Goal: Transaction & Acquisition: Purchase product/service

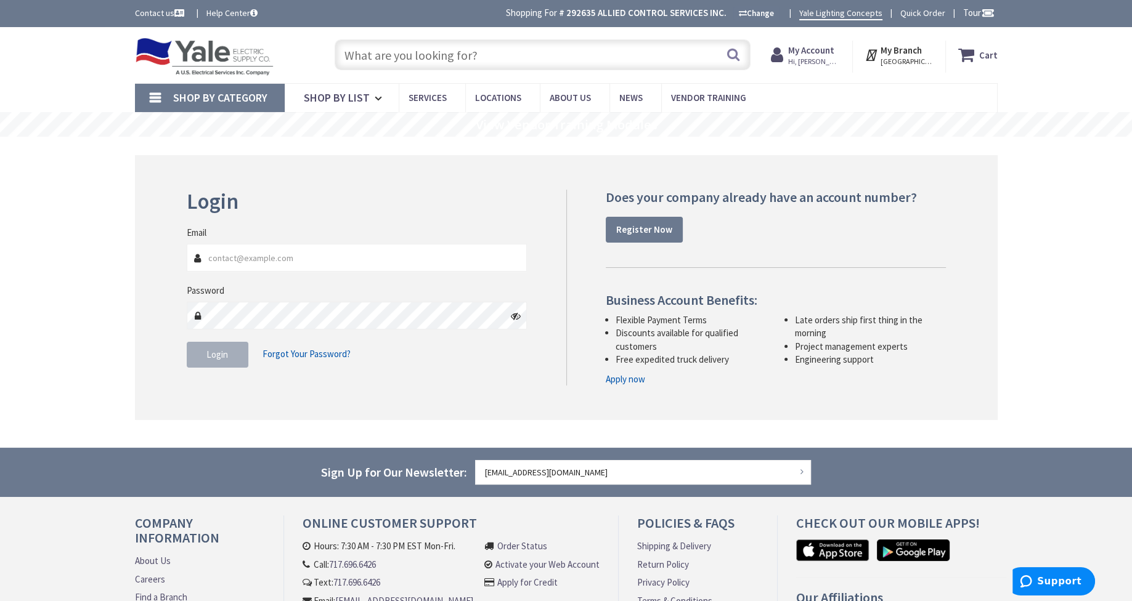
type input "[PERSON_NAME][GEOGRAPHIC_DATA], [GEOGRAPHIC_DATA]"
type input "[EMAIL_ADDRESS][DOMAIN_NAME]"
click at [227, 338] on fieldset "Email bshaw@alliedcontrol.com Password Login Forgot Your Password?" at bounding box center [357, 303] width 341 height 154
click at [215, 352] on span "Login" at bounding box center [217, 355] width 22 height 12
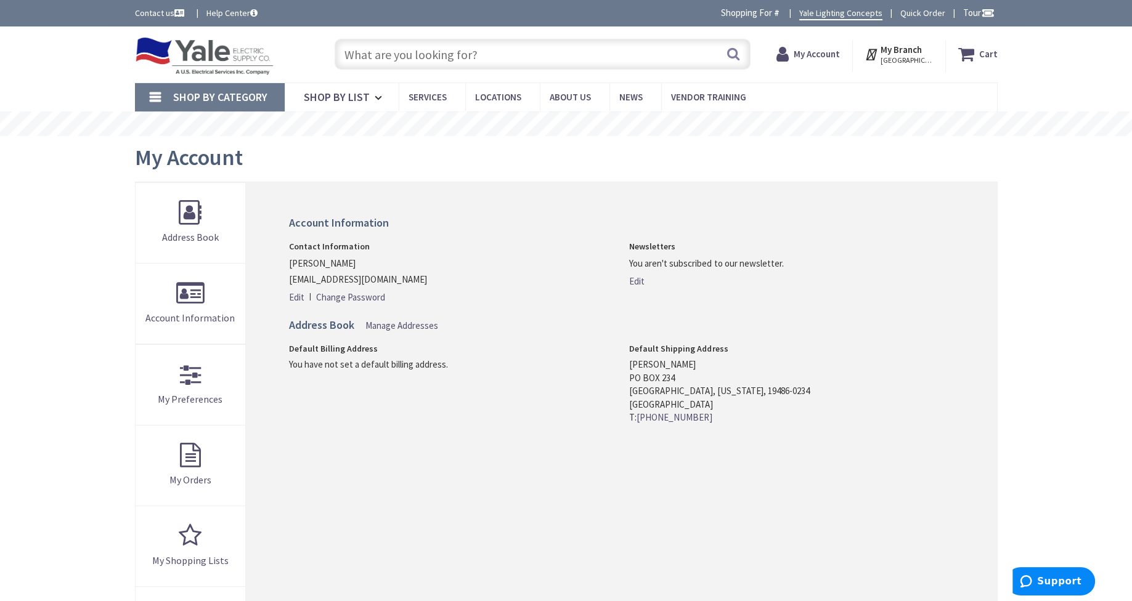
click at [542, 53] on input "text" at bounding box center [543, 54] width 416 height 31
paste input "AN19BN0A5E020"
type input "AN19BN0A5E020"
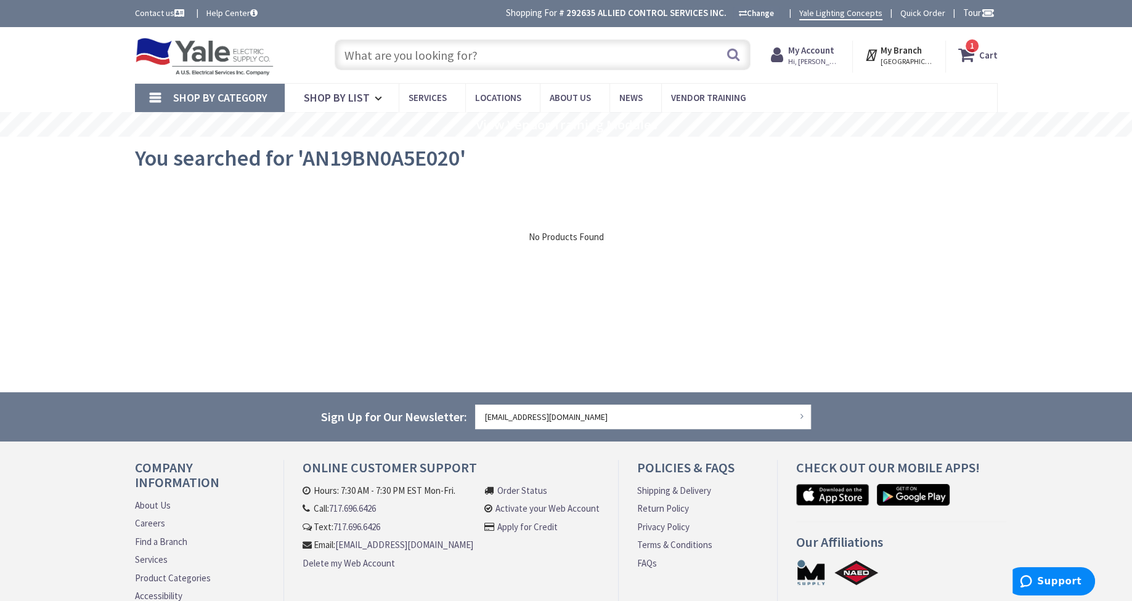
click at [968, 47] on span "1 1 items" at bounding box center [971, 45] width 15 height 15
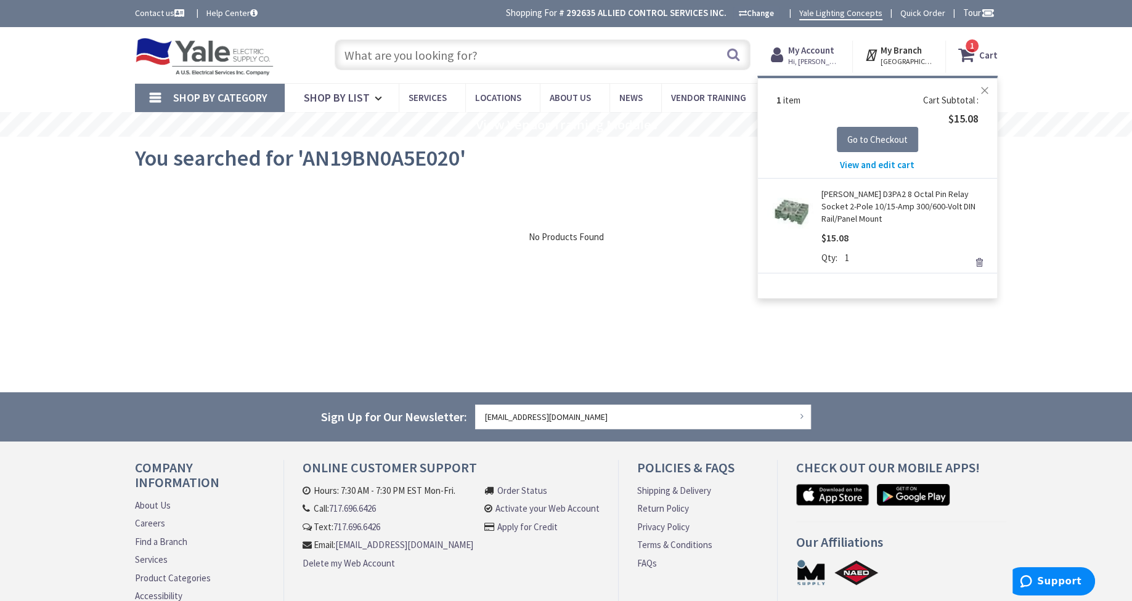
click at [984, 89] on button "Close" at bounding box center [984, 90] width 25 height 25
